Goal: Use online tool/utility: Utilize a website feature to perform a specific function

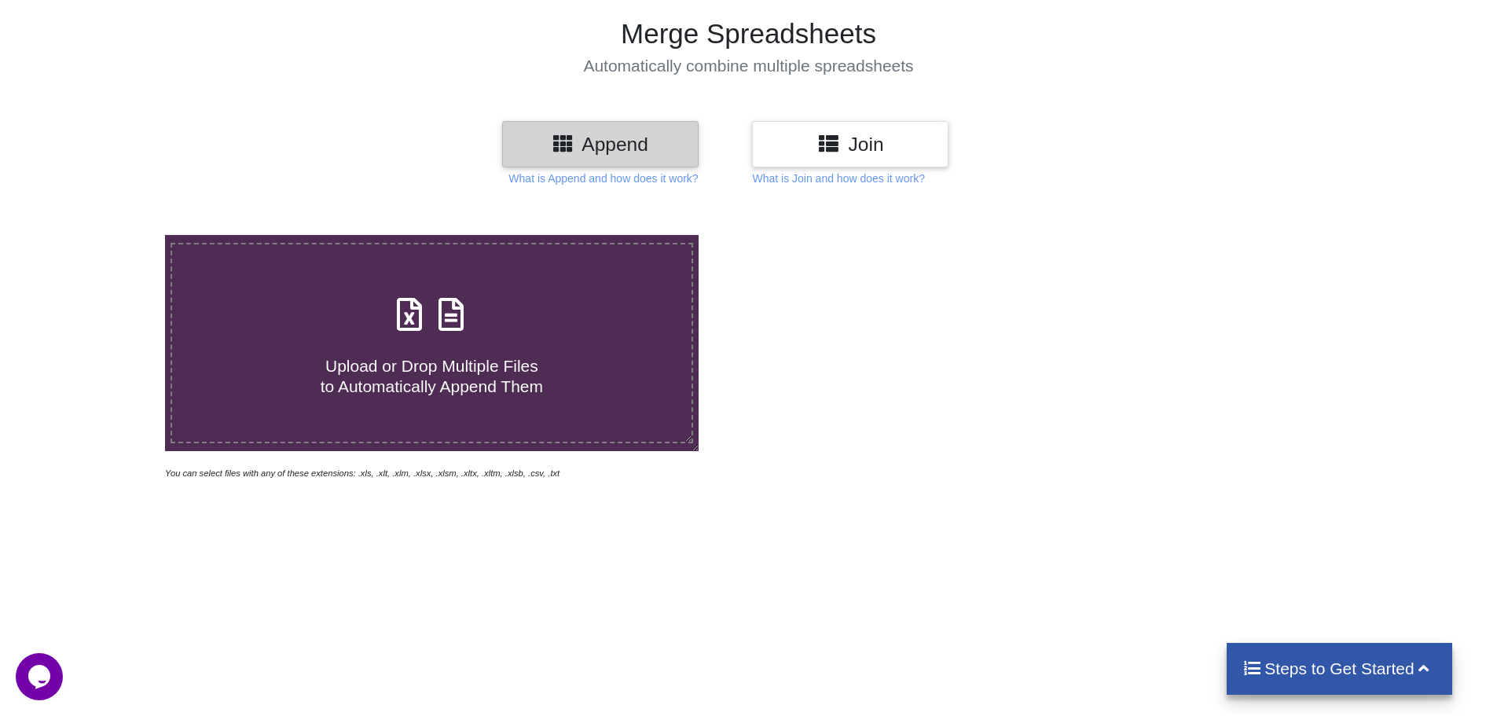
scroll to position [157, 0]
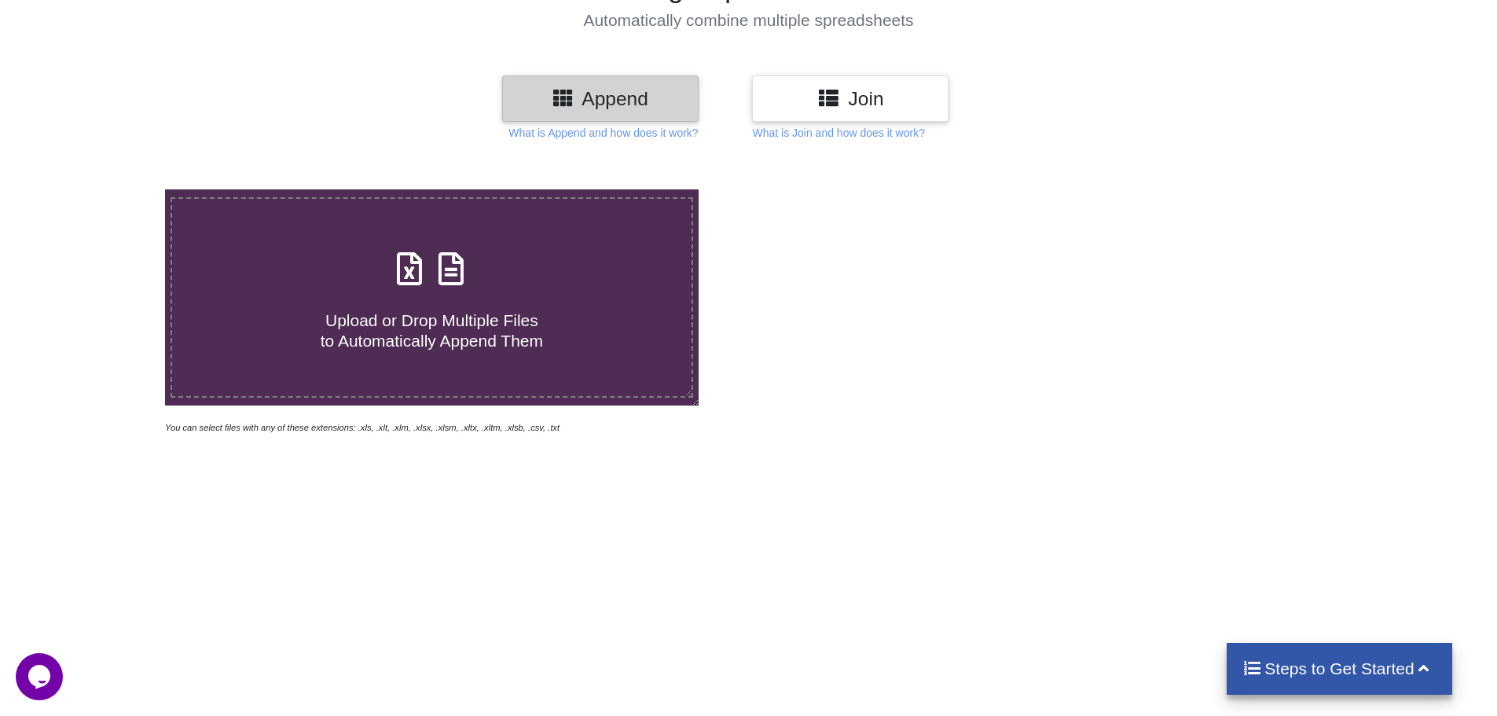
click at [558, 91] on icon at bounding box center [563, 97] width 23 height 20
click at [410, 319] on span "Upload or Drop Multiple Files to Automatically Append Them" at bounding box center [432, 330] width 222 height 38
click at [107, 189] on input "Upload or Drop Multiple Files to Automatically Append Them" at bounding box center [107, 189] width 0 height 0
type input "C:\fakepath\FSCC Inventory.xlsx"
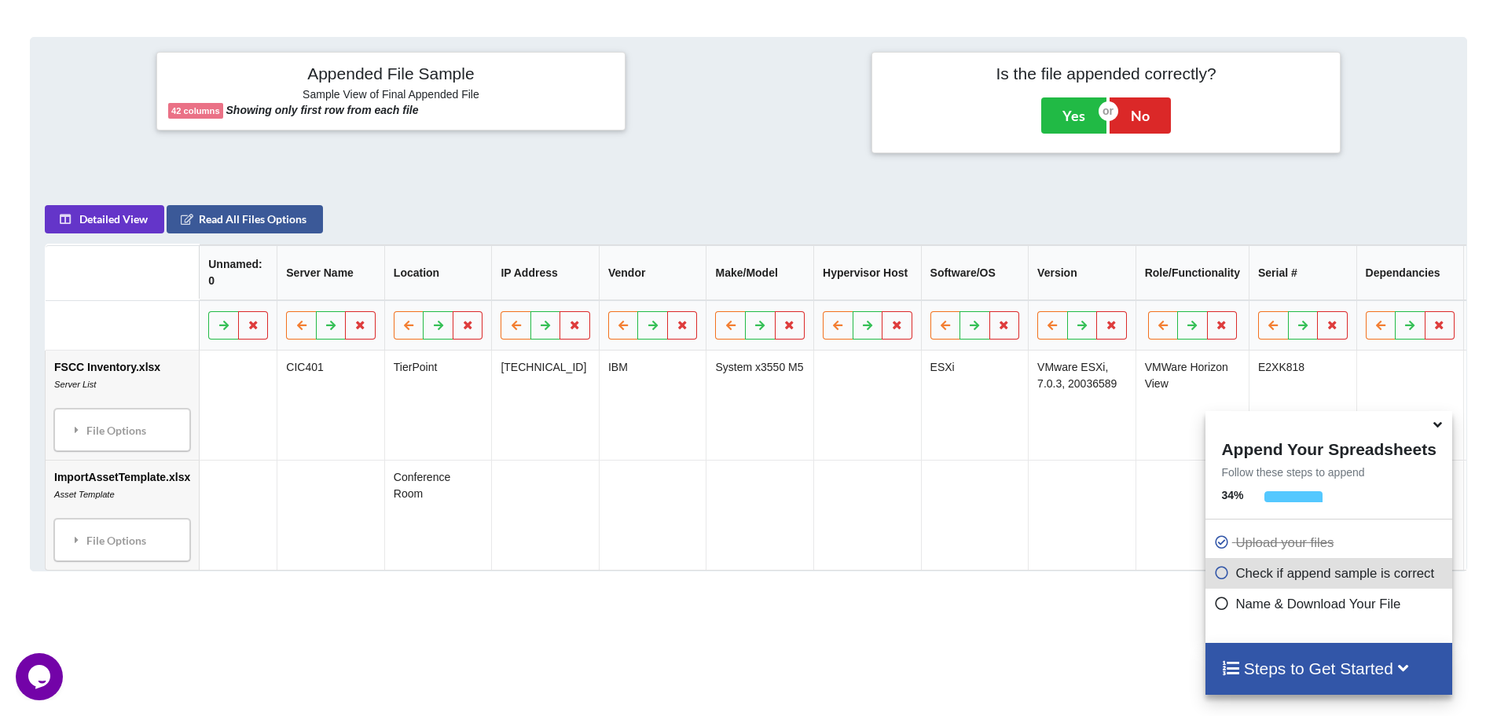
scroll to position [641, 0]
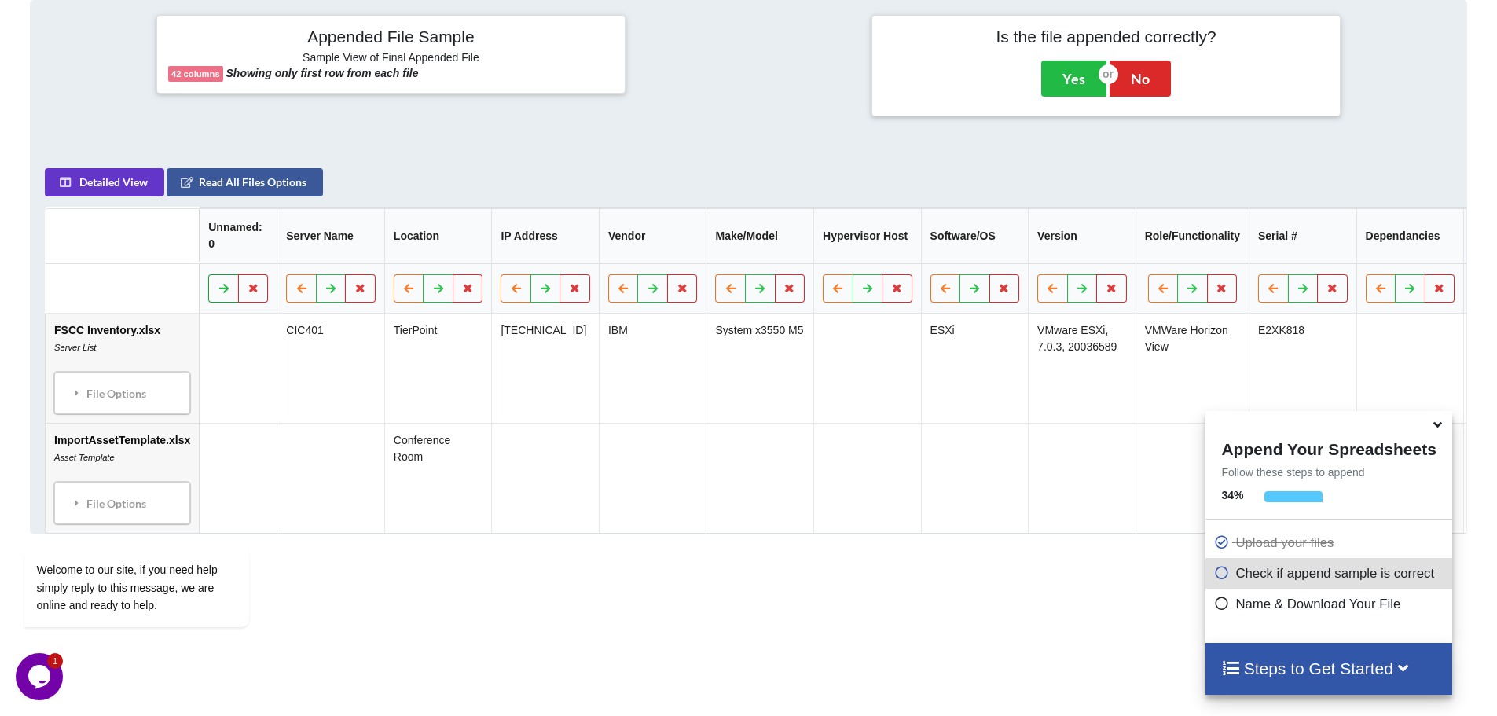
click at [219, 292] on icon at bounding box center [224, 287] width 13 height 9
click at [327, 292] on icon at bounding box center [331, 287] width 13 height 9
click at [432, 292] on icon at bounding box center [438, 287] width 13 height 9
click at [545, 292] on icon at bounding box center [545, 287] width 13 height 9
click at [648, 292] on icon at bounding box center [653, 287] width 13 height 9
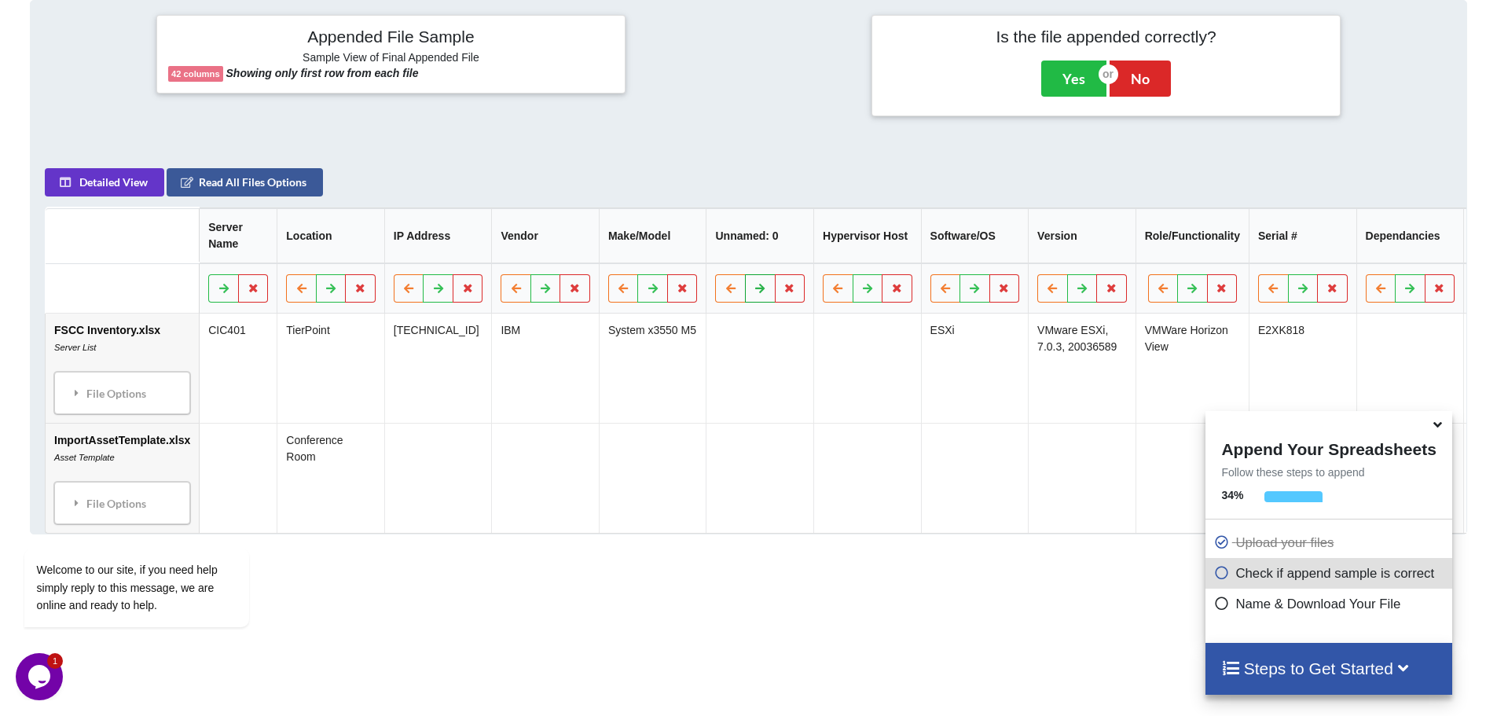
click at [760, 292] on icon at bounding box center [760, 287] width 13 height 9
click at [862, 292] on icon at bounding box center [867, 287] width 13 height 9
click at [971, 292] on icon at bounding box center [974, 287] width 13 height 9
click at [1085, 292] on icon at bounding box center [1082, 287] width 13 height 9
click at [1198, 292] on icon at bounding box center [1195, 287] width 13 height 9
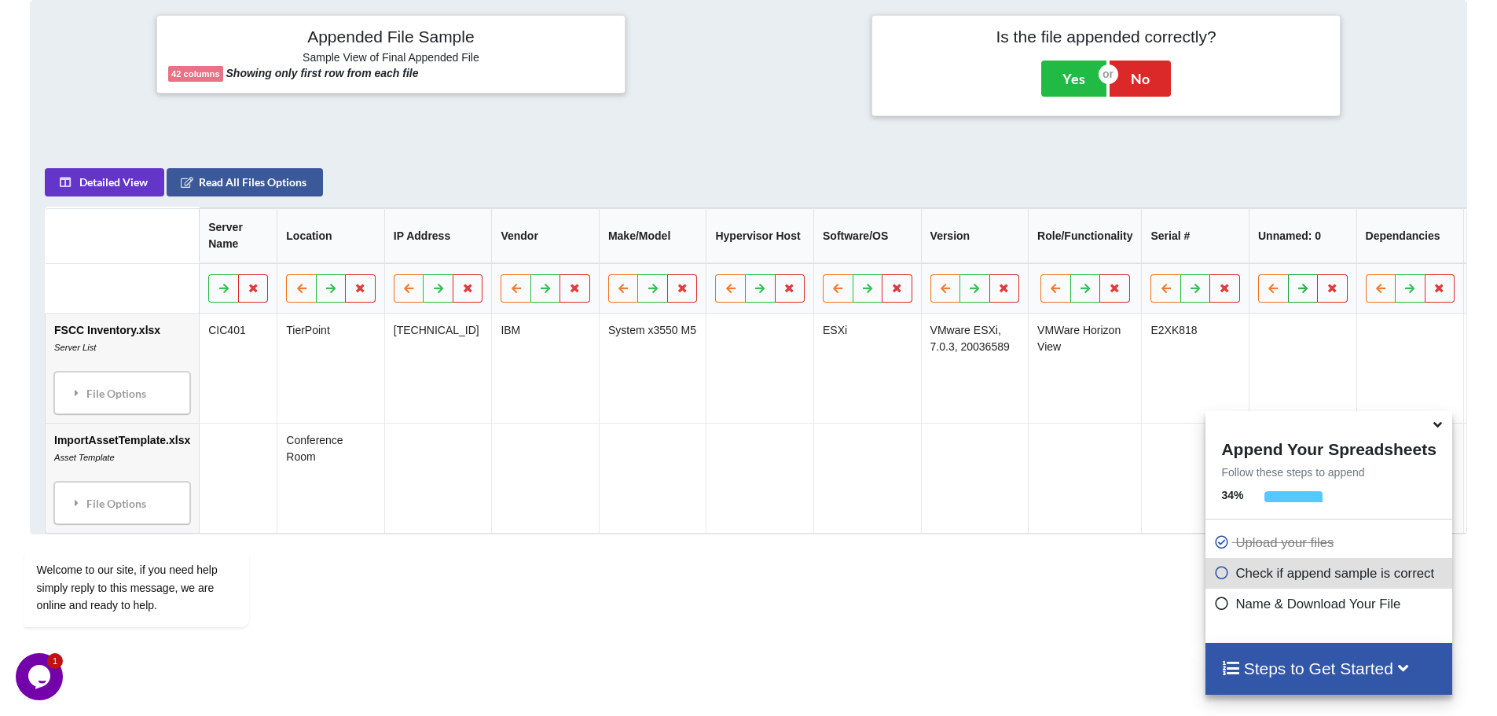
click at [1294, 298] on button at bounding box center [1303, 288] width 31 height 28
click at [1408, 292] on icon at bounding box center [1410, 287] width 13 height 9
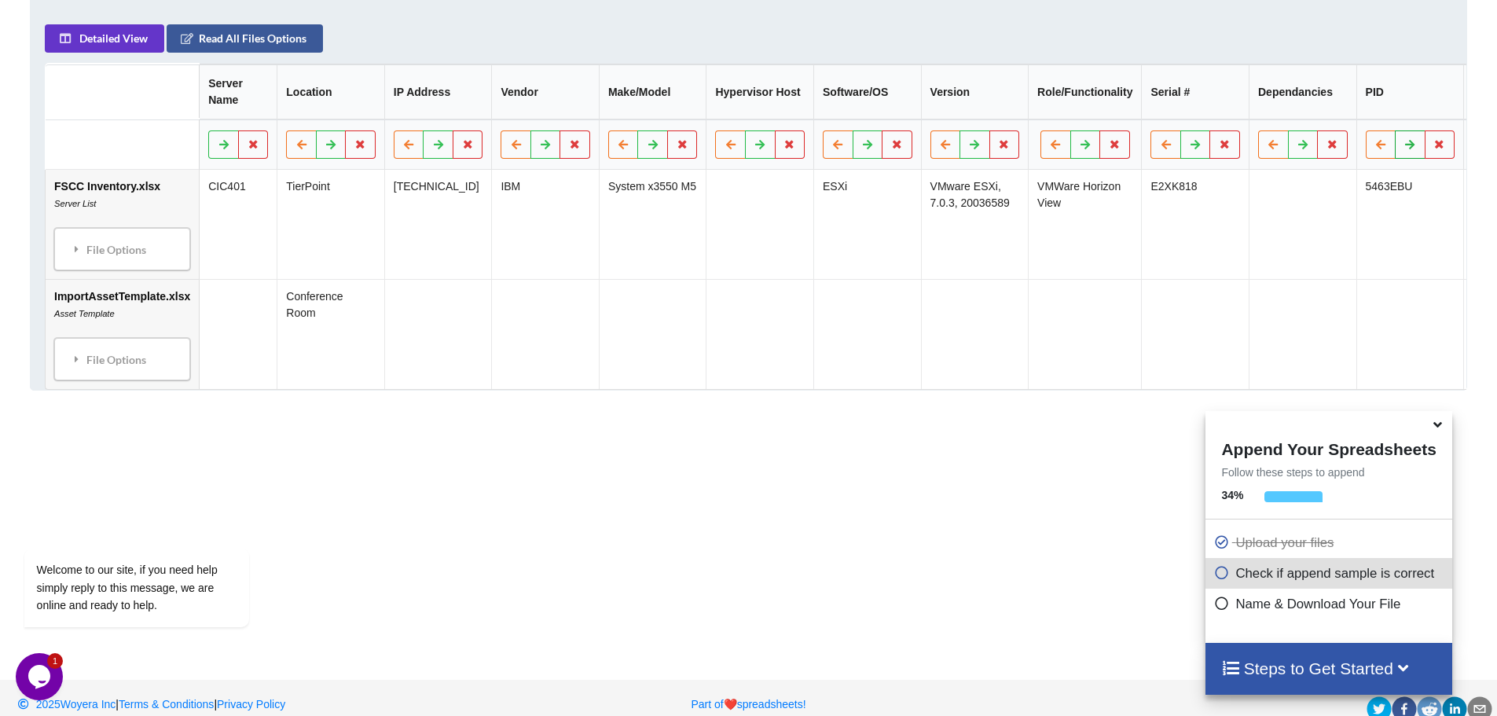
scroll to position [799, 0]
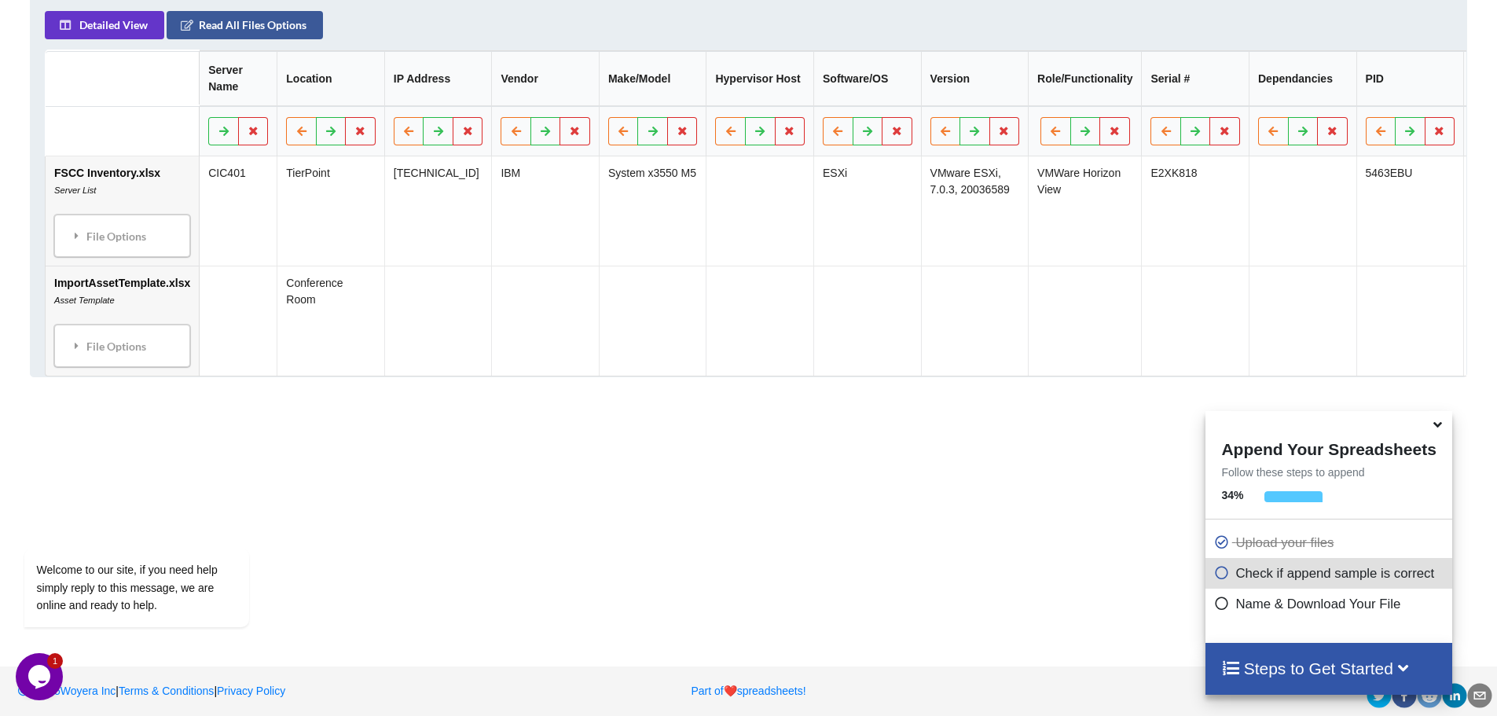
click at [1436, 429] on icon at bounding box center [1438, 422] width 17 height 14
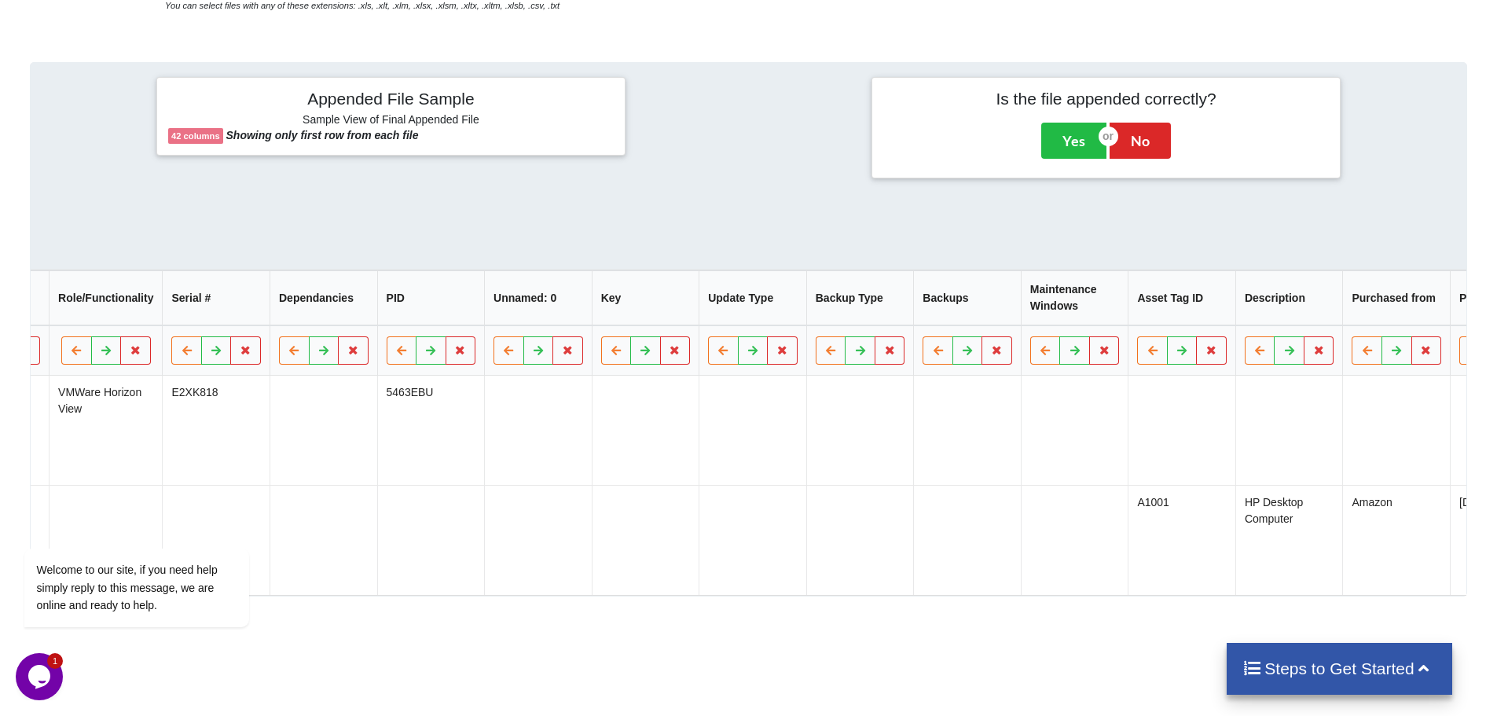
scroll to position [0, 1030]
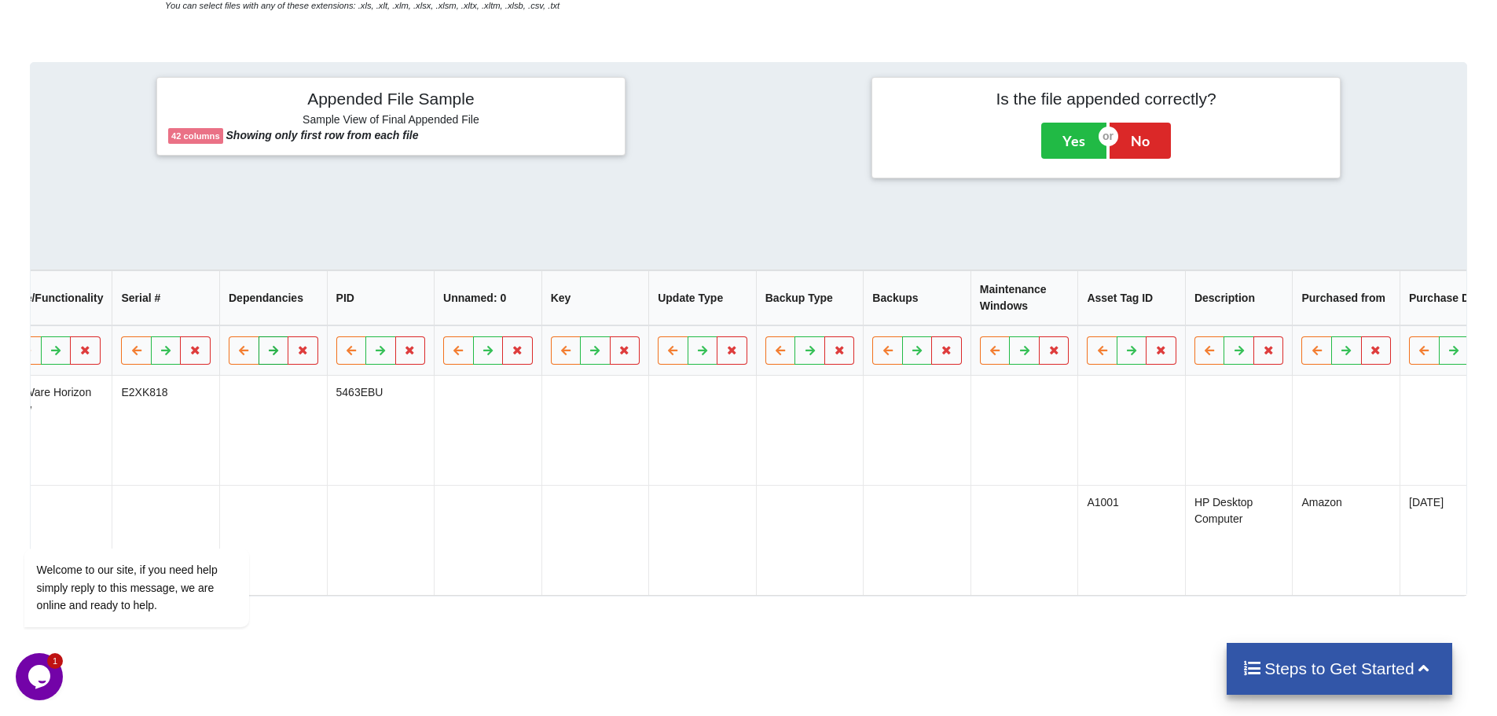
click at [274, 354] on icon at bounding box center [273, 349] width 13 height 9
click at [374, 354] on icon at bounding box center [380, 349] width 13 height 9
click at [487, 354] on icon at bounding box center [488, 349] width 13 height 9
drag, startPoint x: 591, startPoint y: 355, endPoint x: 669, endPoint y: 354, distance: 77.8
click at [592, 354] on icon at bounding box center [595, 349] width 13 height 9
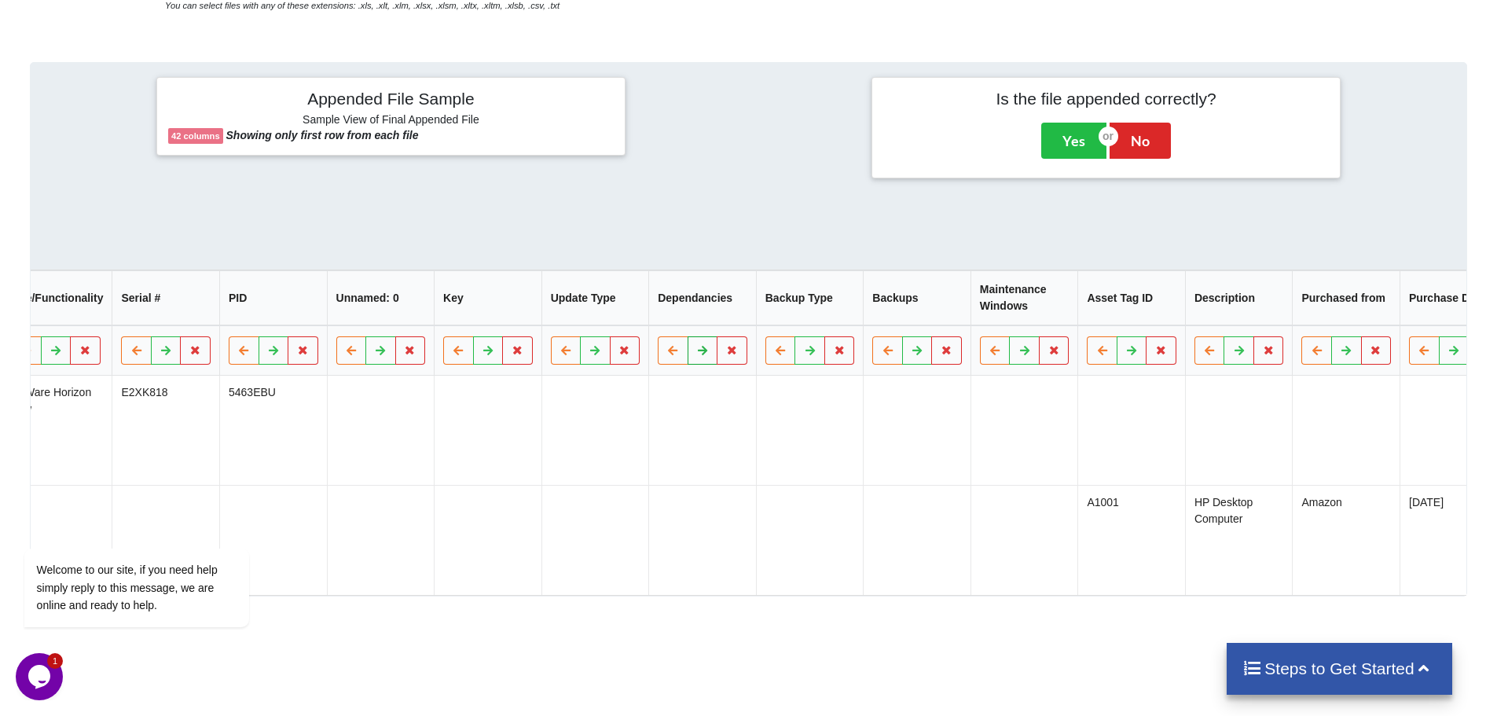
click at [713, 354] on button at bounding box center [703, 350] width 31 height 28
drag, startPoint x: 810, startPoint y: 351, endPoint x: 905, endPoint y: 358, distance: 94.6
click at [815, 351] on button at bounding box center [810, 350] width 31 height 28
drag, startPoint x: 915, startPoint y: 357, endPoint x: 993, endPoint y: 357, distance: 77.8
click at [918, 354] on icon at bounding box center [917, 349] width 13 height 9
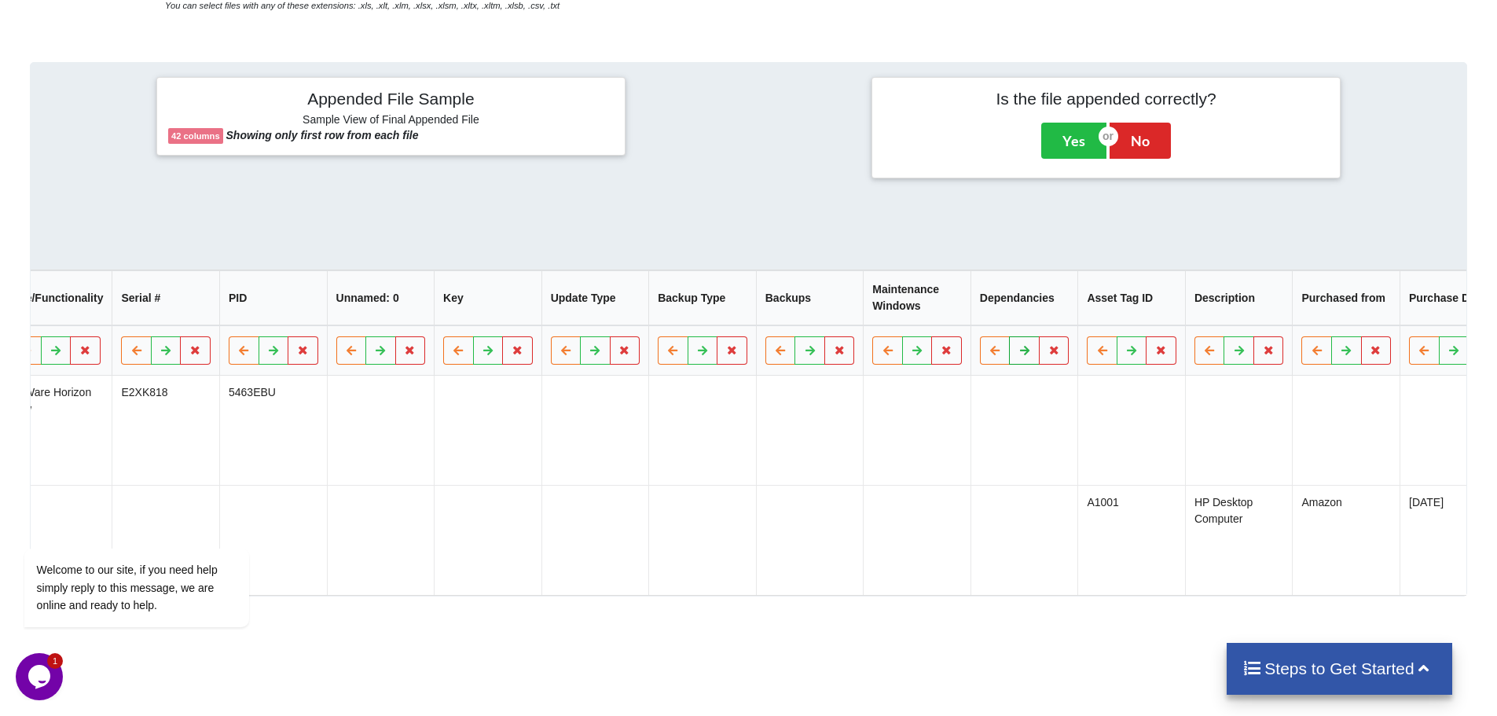
click at [1021, 354] on icon at bounding box center [1025, 349] width 13 height 9
drag, startPoint x: 1132, startPoint y: 360, endPoint x: 1188, endPoint y: 358, distance: 55.8
click at [1133, 354] on icon at bounding box center [1132, 349] width 13 height 9
drag, startPoint x: 1243, startPoint y: 358, endPoint x: 1303, endPoint y: 359, distance: 59.8
click at [1244, 358] on button at bounding box center [1240, 350] width 31 height 28
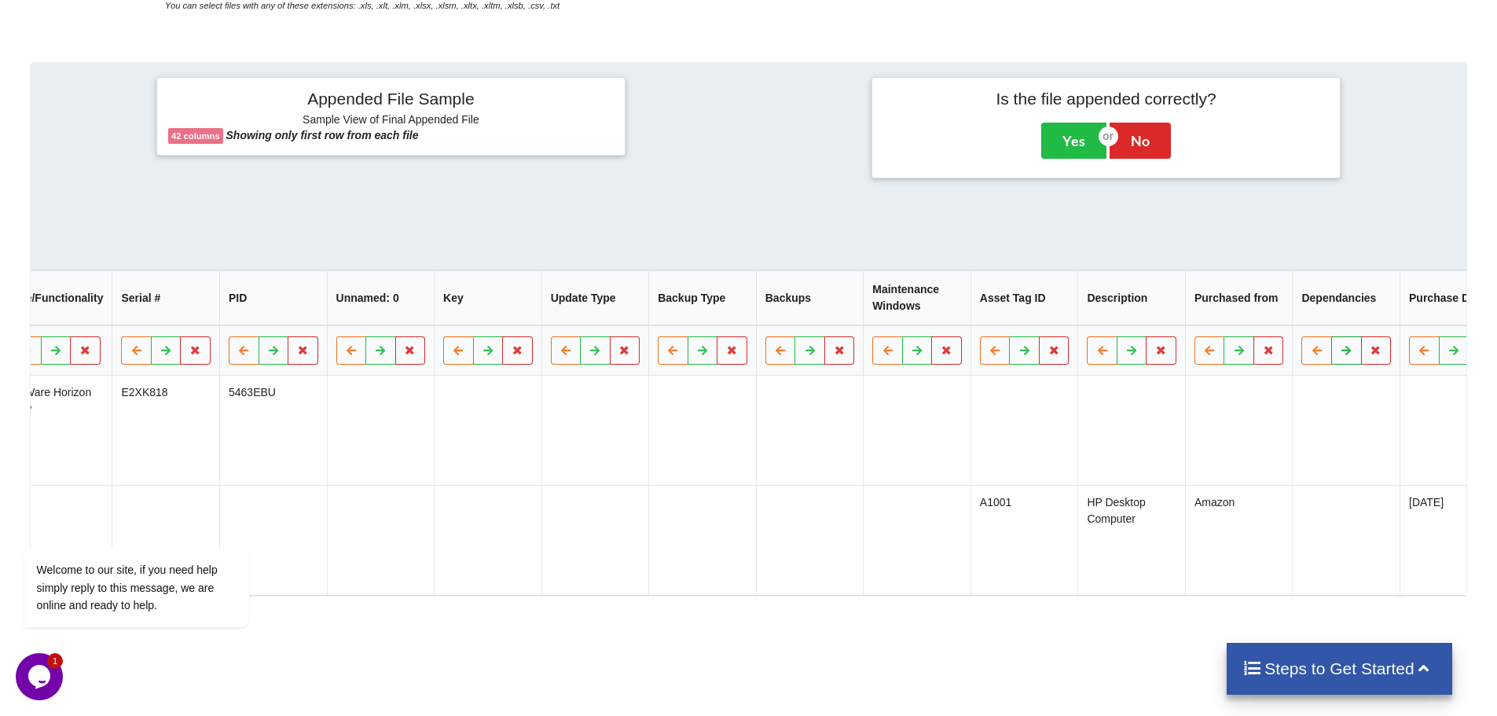
click at [1353, 360] on button at bounding box center [1346, 350] width 31 height 28
click at [1448, 354] on icon at bounding box center [1454, 349] width 13 height 9
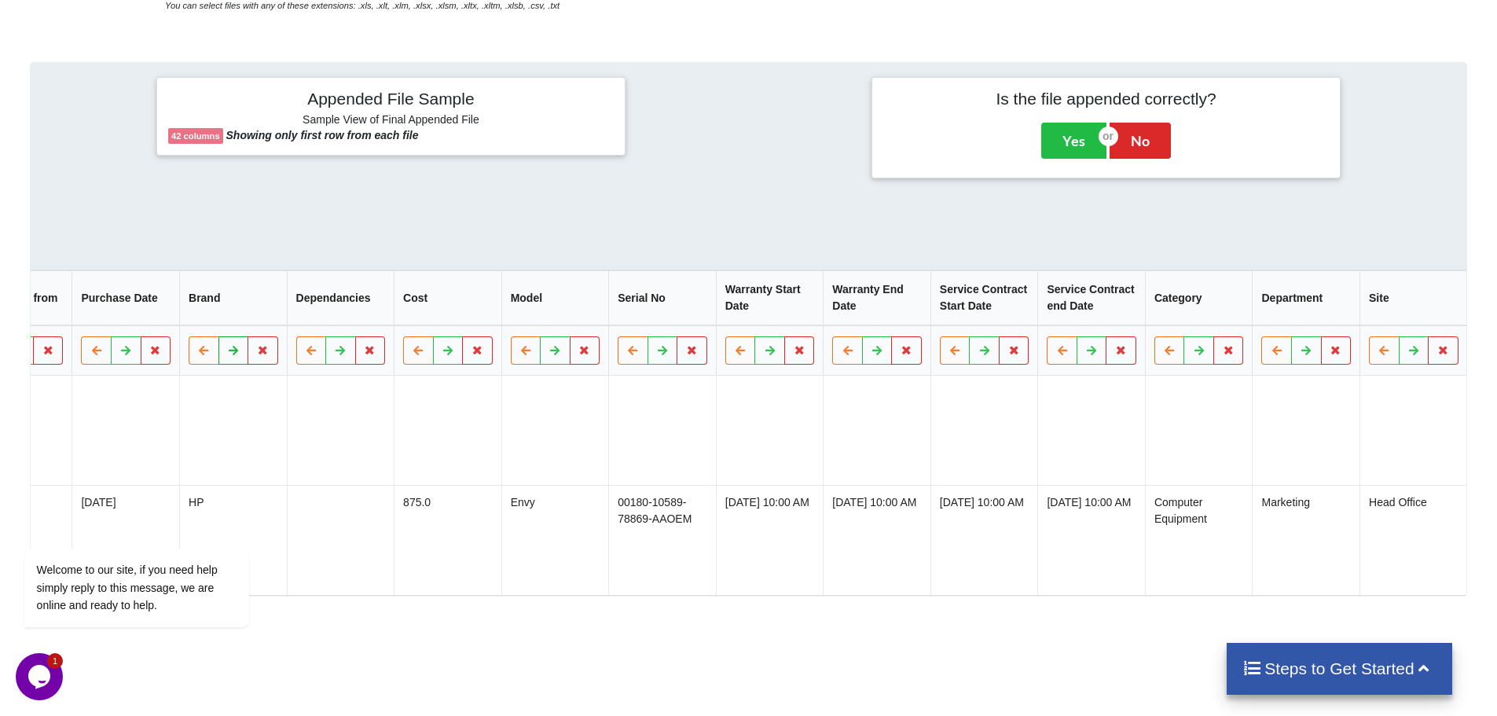
scroll to position [0, 2245]
click at [354, 361] on button at bounding box center [346, 350] width 31 height 28
drag, startPoint x: 436, startPoint y: 357, endPoint x: 465, endPoint y: 353, distance: 28.6
click at [440, 356] on button at bounding box center [454, 350] width 31 height 28
click at [564, 354] on icon at bounding box center [561, 349] width 13 height 9
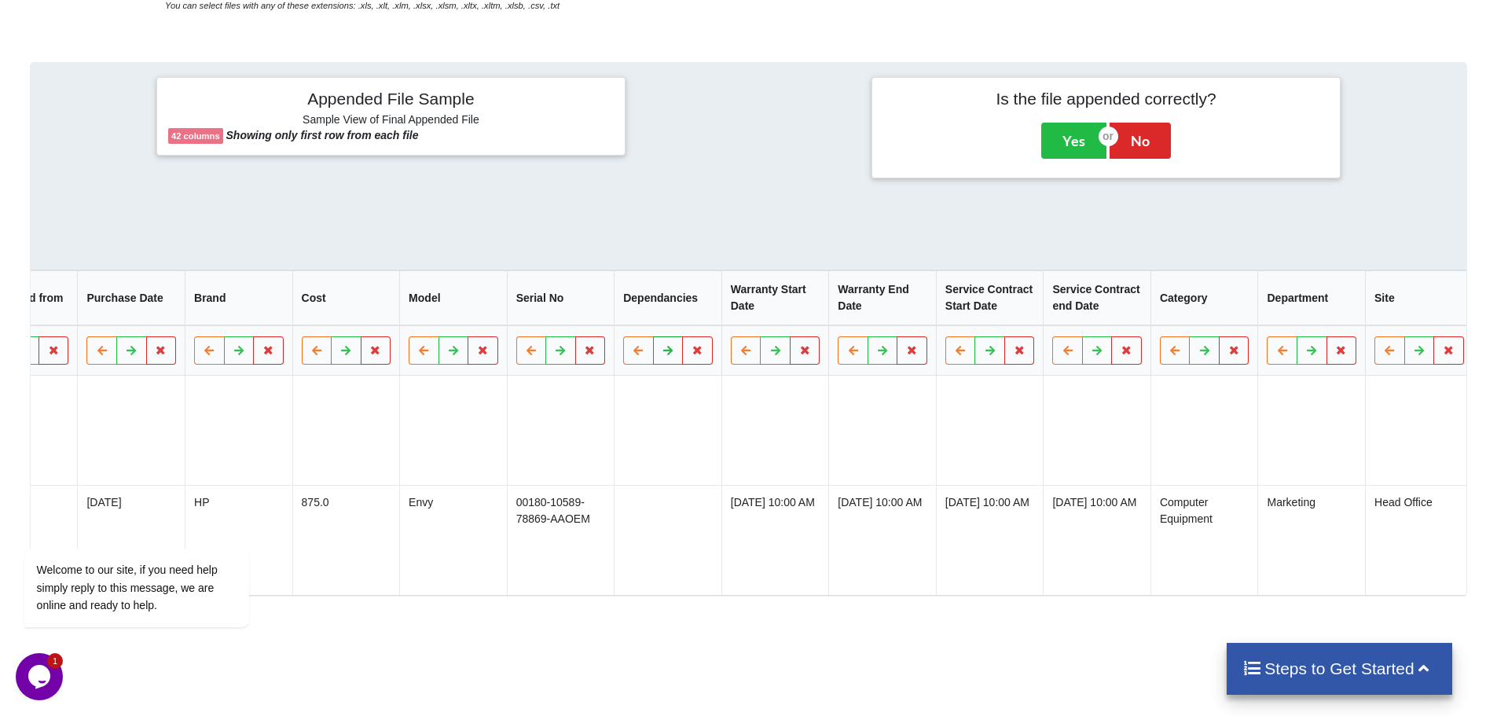
click at [663, 354] on icon at bounding box center [668, 349] width 13 height 9
click at [785, 365] on button at bounding box center [776, 350] width 31 height 28
click at [886, 365] on button at bounding box center [883, 350] width 31 height 28
click at [984, 354] on icon at bounding box center [990, 349] width 13 height 9
click at [1085, 357] on button at bounding box center [1097, 350] width 31 height 28
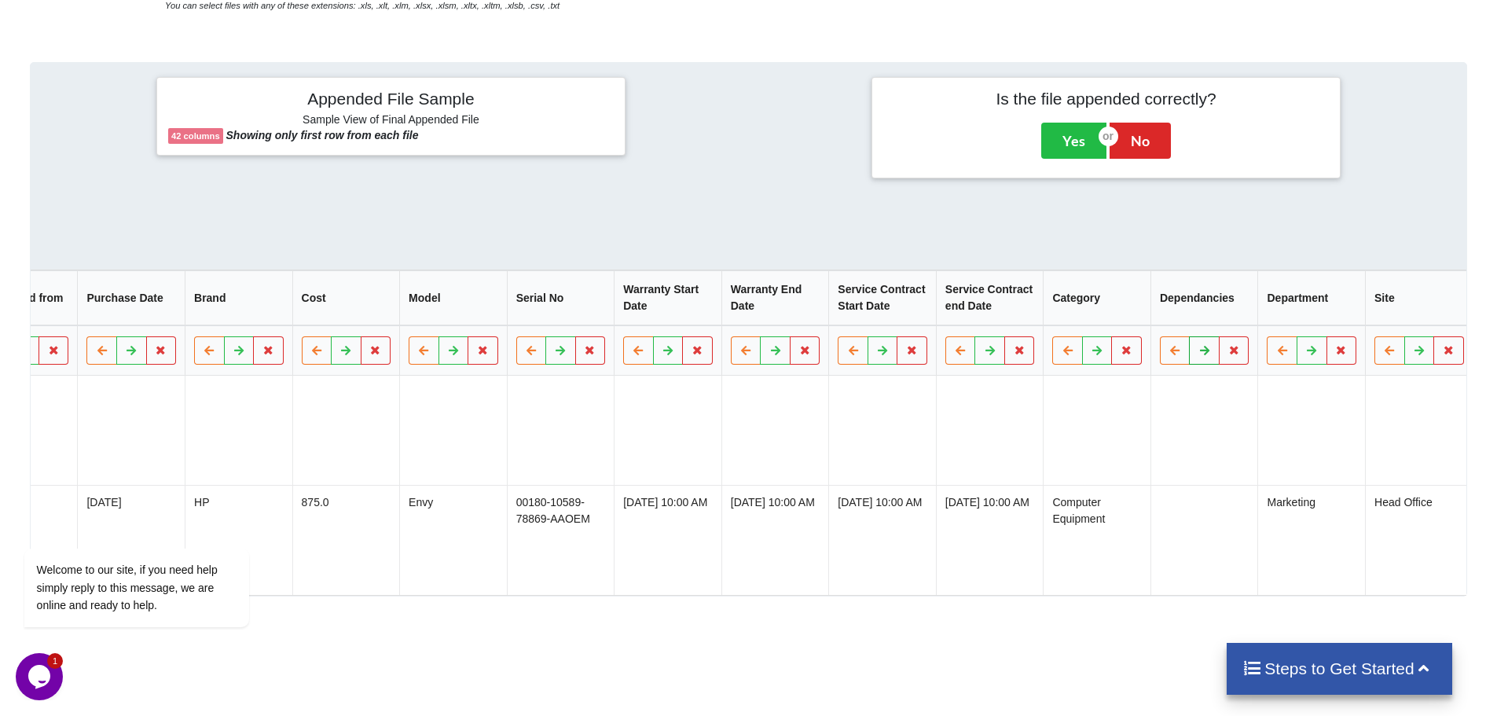
click at [1196, 363] on button at bounding box center [1205, 350] width 31 height 28
click at [1309, 354] on icon at bounding box center [1312, 349] width 13 height 9
click at [1416, 354] on icon at bounding box center [1419, 349] width 13 height 9
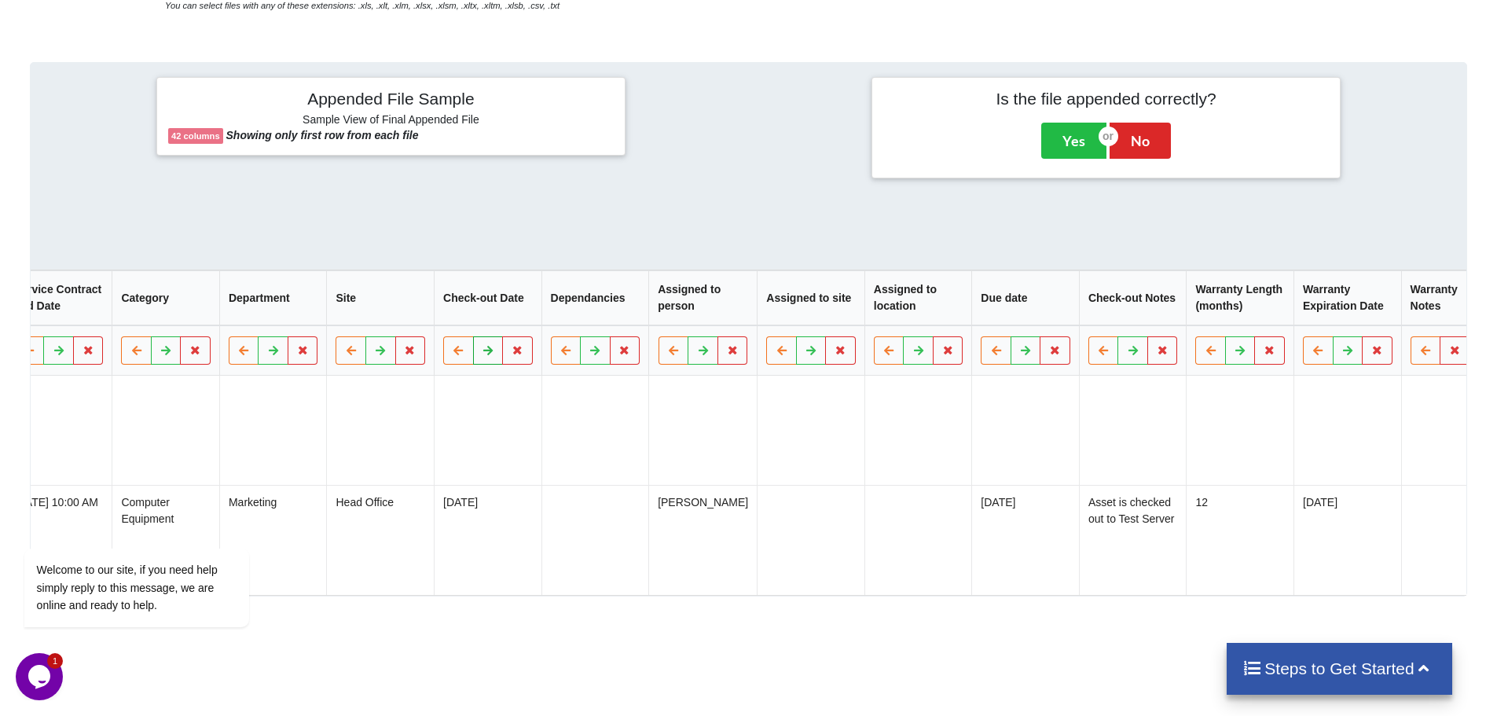
scroll to position [0, 3186]
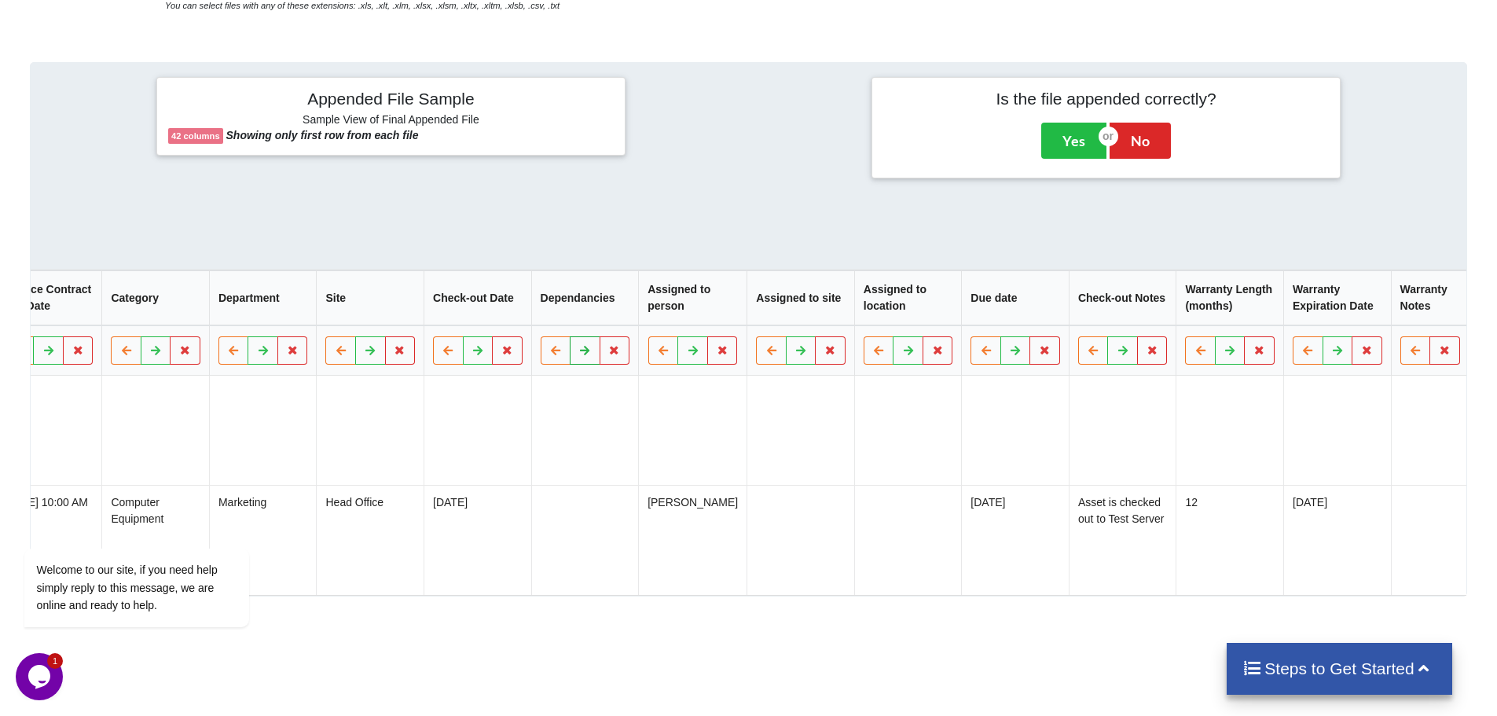
click at [580, 354] on icon at bounding box center [584, 349] width 13 height 9
click at [695, 354] on icon at bounding box center [694, 349] width 13 height 9
click at [786, 362] on button at bounding box center [801, 350] width 31 height 28
click at [909, 354] on icon at bounding box center [908, 349] width 13 height 9
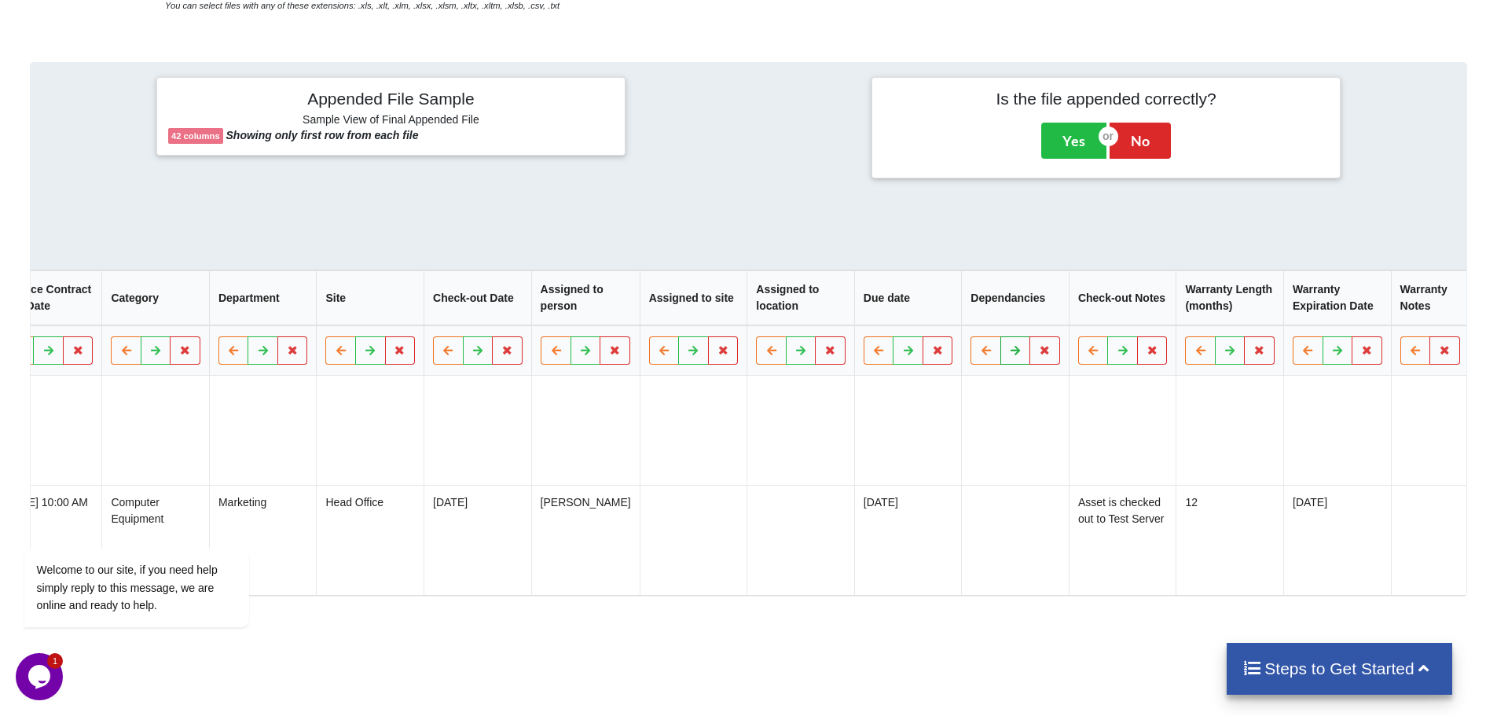
click at [1005, 357] on button at bounding box center [1016, 350] width 31 height 28
click at [1120, 354] on icon at bounding box center [1123, 349] width 13 height 9
click at [1225, 354] on icon at bounding box center [1230, 349] width 13 height 9
click at [1334, 354] on icon at bounding box center [1337, 349] width 13 height 9
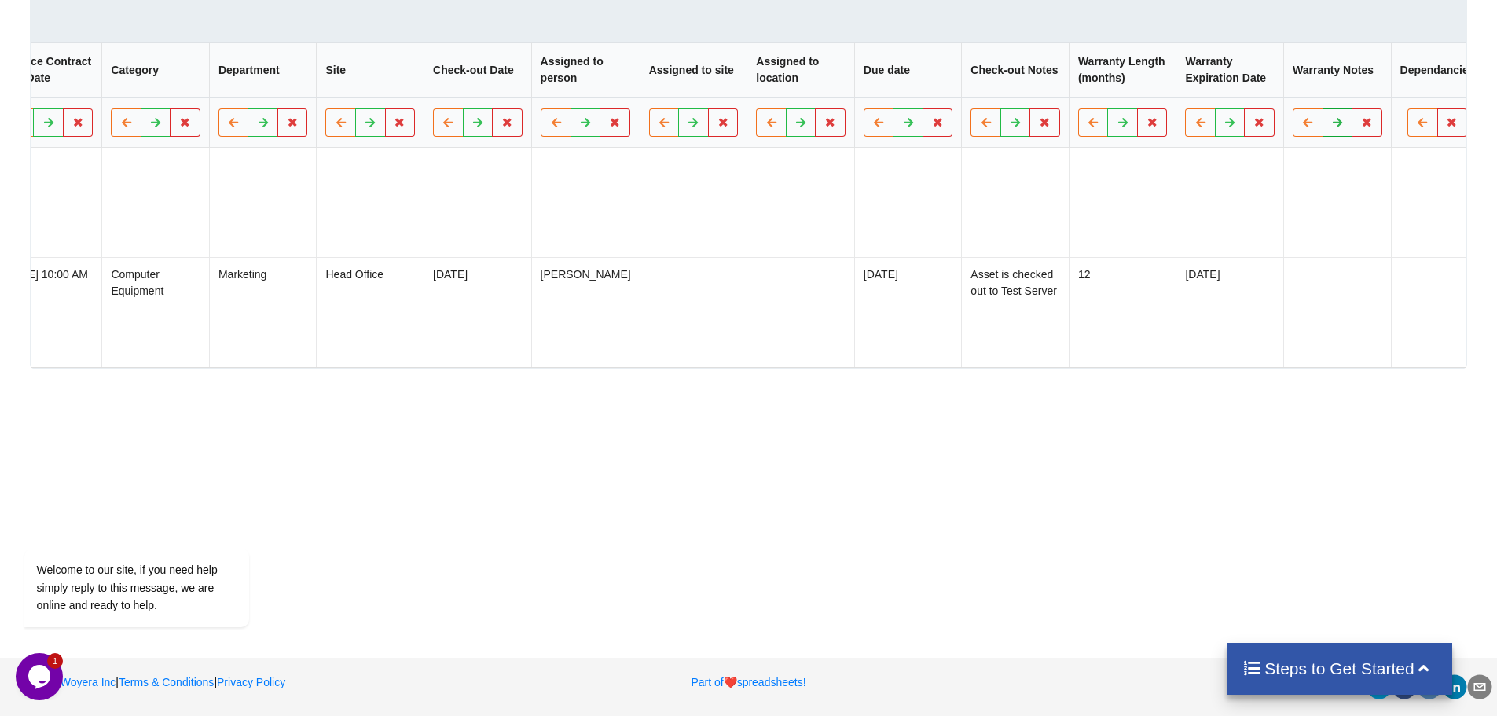
scroll to position [501, 0]
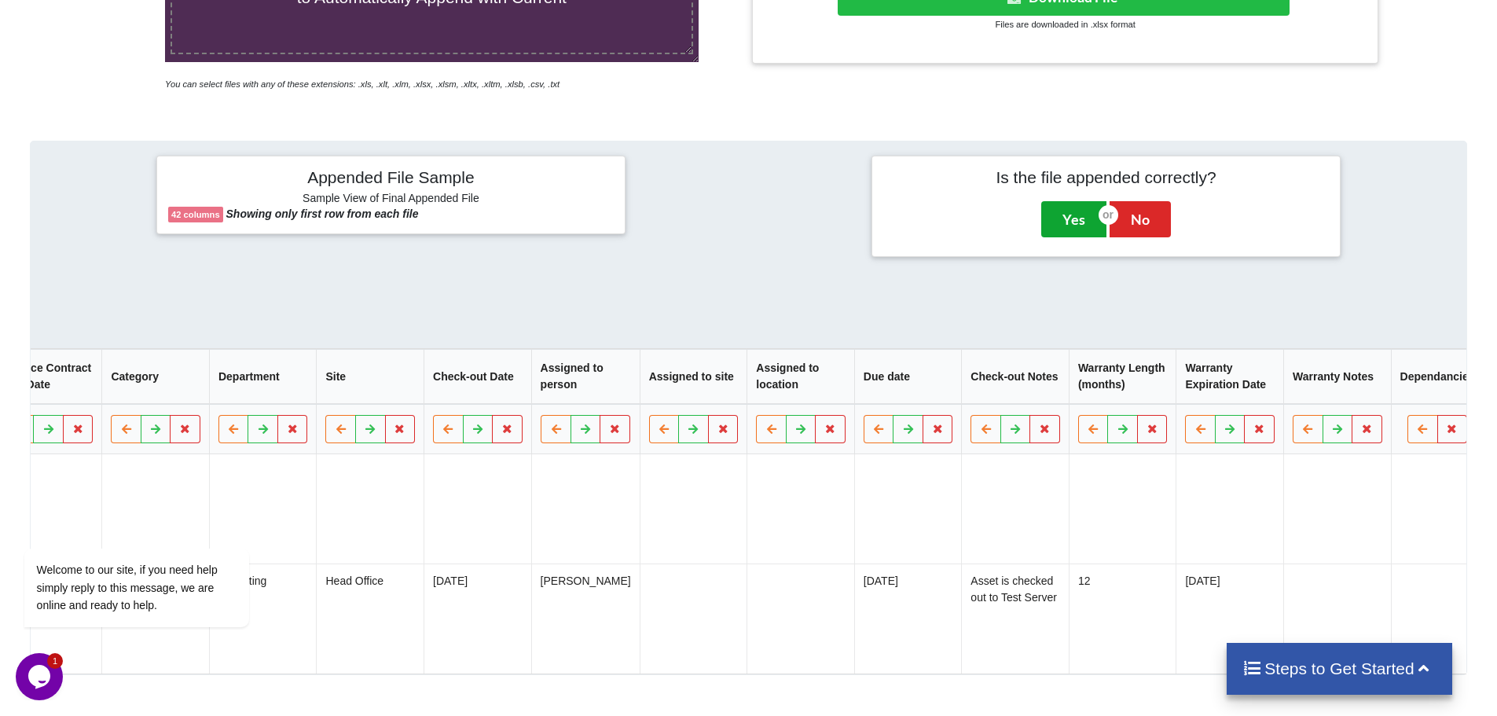
click at [1075, 215] on button "Yes" at bounding box center [1073, 219] width 65 height 36
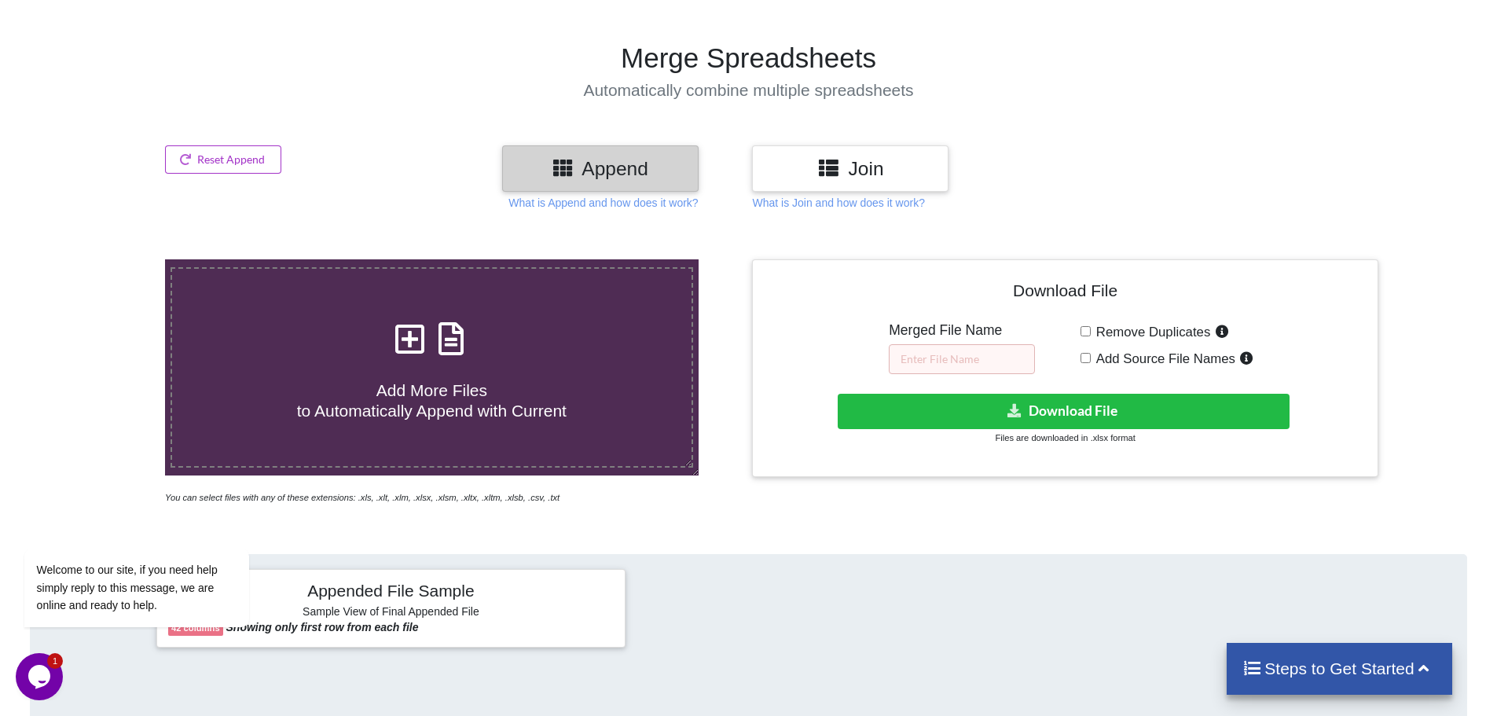
scroll to position [86, 0]
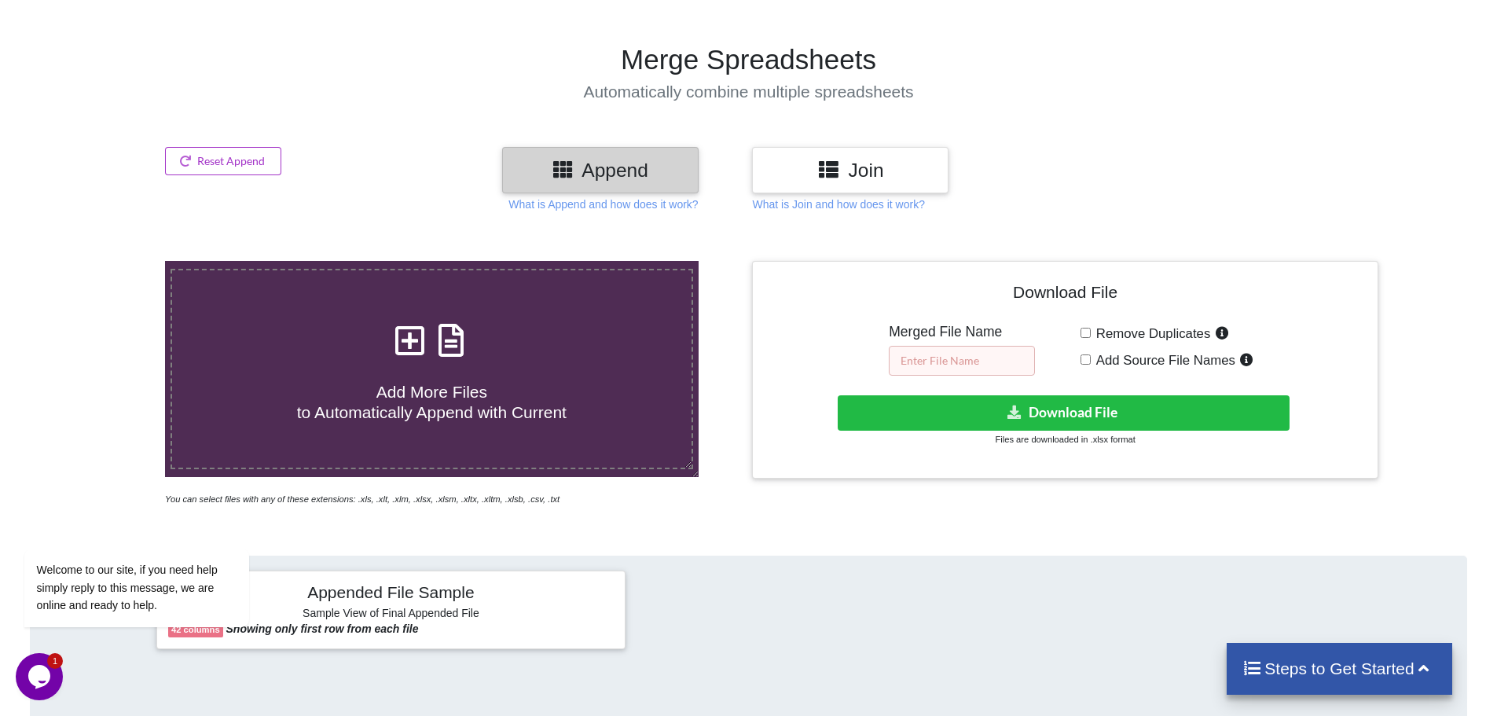
click at [970, 353] on input "text" at bounding box center [962, 361] width 146 height 30
type input "combined"
drag, startPoint x: 1082, startPoint y: 365, endPoint x: 1094, endPoint y: 365, distance: 12.6
click at [1086, 365] on div "Remove Duplicates Add Source File Names" at bounding box center [1224, 349] width 286 height 52
click at [1091, 364] on label "Add Source File Names" at bounding box center [1174, 360] width 167 height 20
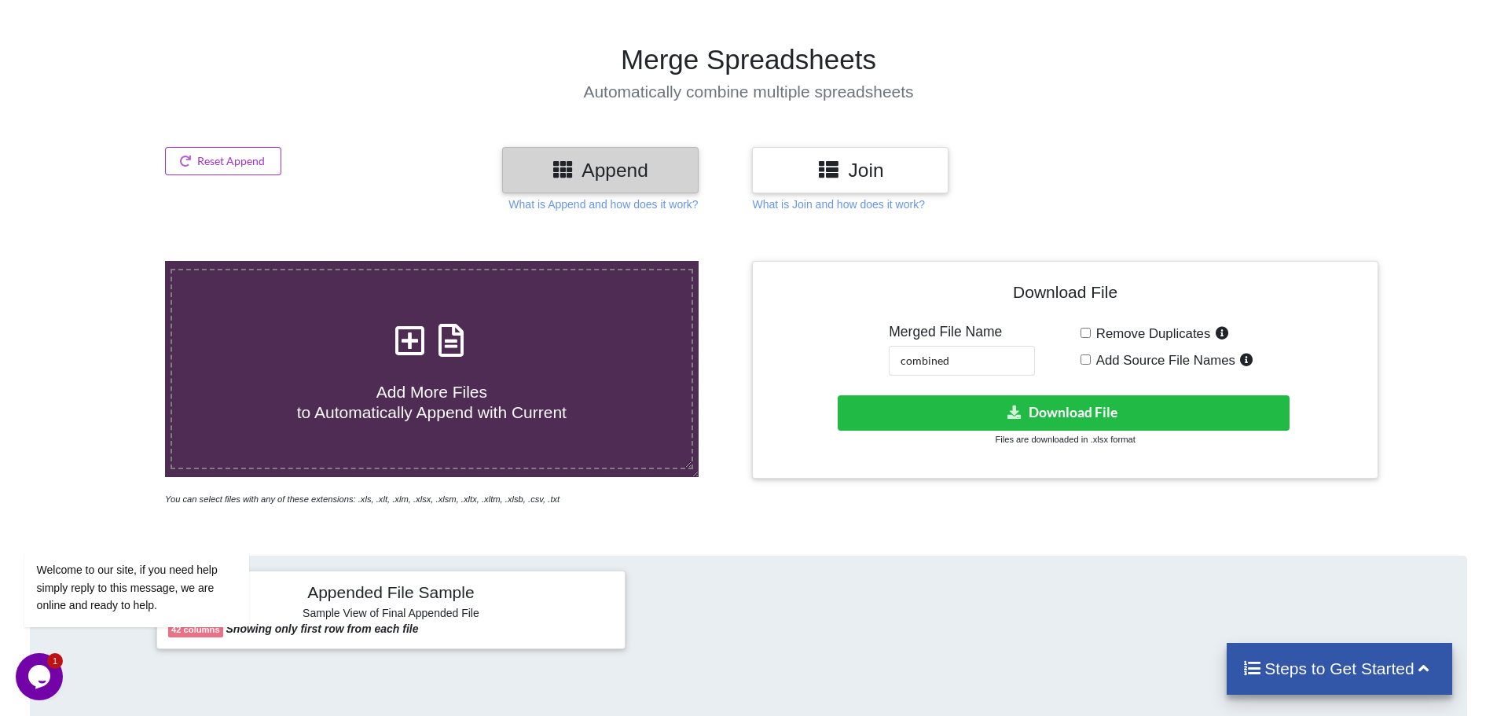
click at [1090, 364] on input "Add Source File Names" at bounding box center [1086, 359] width 10 height 10
checkbox input "true"
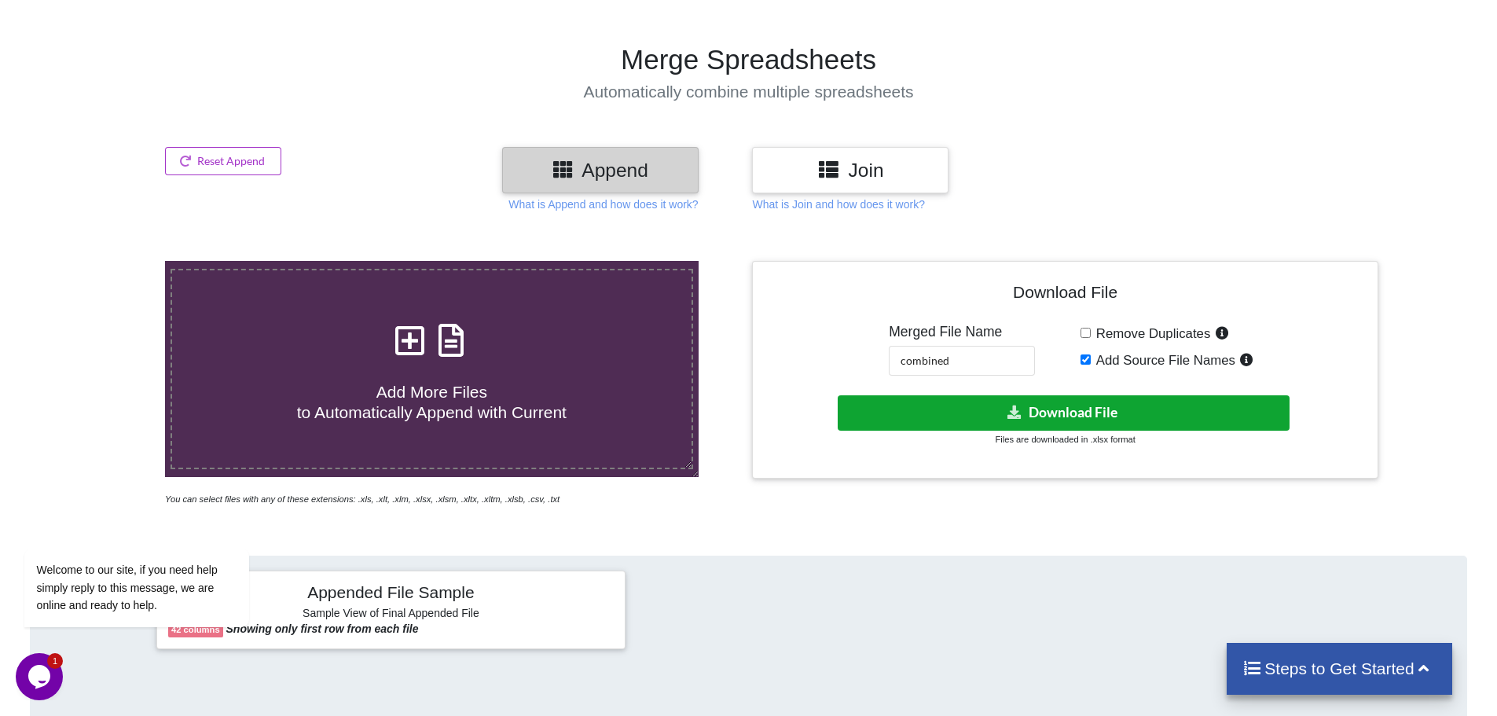
click at [1099, 406] on button "Download File" at bounding box center [1064, 412] width 452 height 35
